Goal: Task Accomplishment & Management: Use online tool/utility

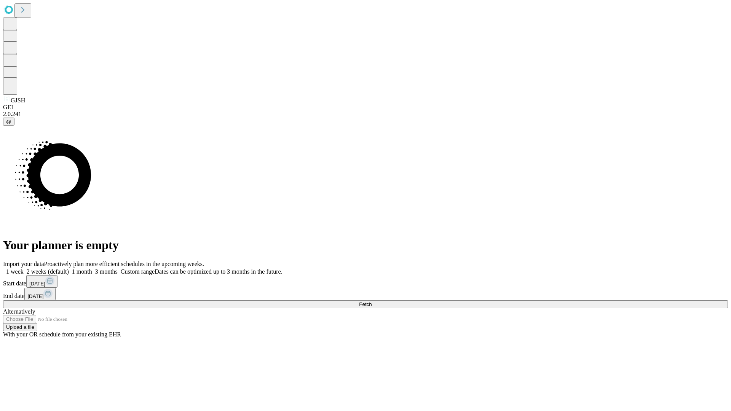
click at [371, 301] on span "Fetch" at bounding box center [365, 304] width 13 height 6
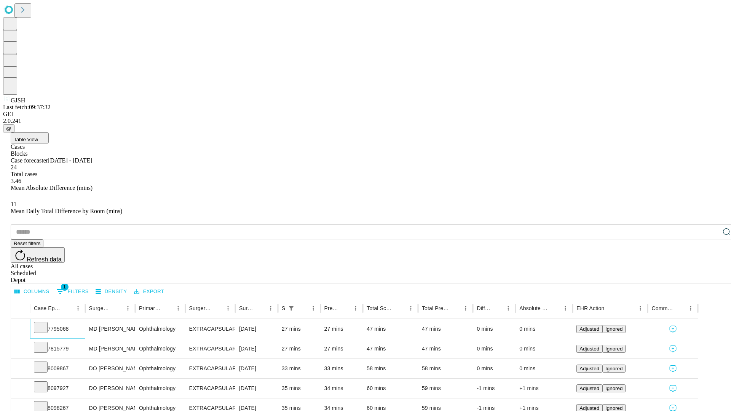
click at [45, 323] on icon at bounding box center [41, 327] width 8 height 8
